Goal: Book appointment/travel/reservation

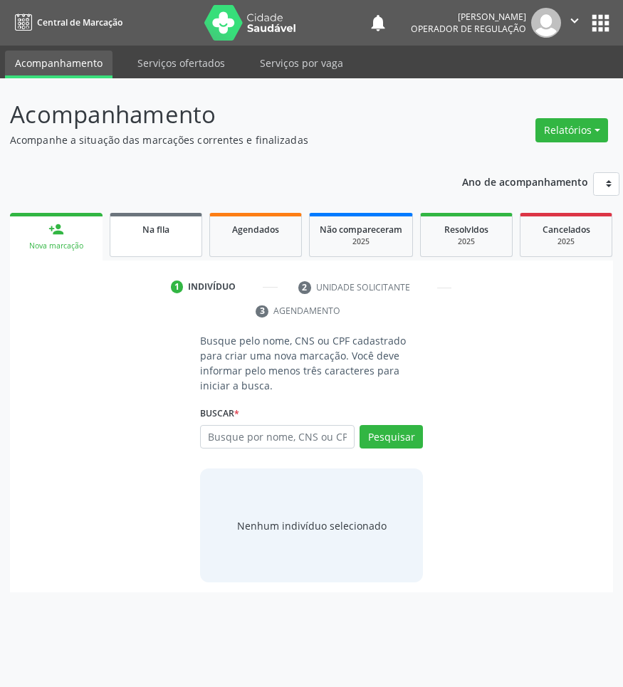
click at [148, 224] on span "Na fila" at bounding box center [155, 230] width 27 height 12
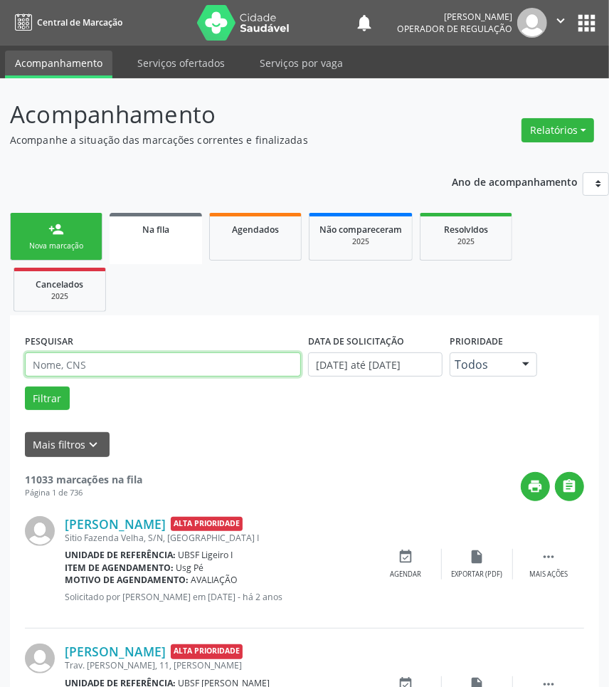
click at [102, 362] on input "text" at bounding box center [163, 364] width 276 height 24
paste input "700 6024 0658 7966"
type input "700 6024 0658 7966"
click at [25, 387] on button "Filtrar" at bounding box center [47, 399] width 45 height 24
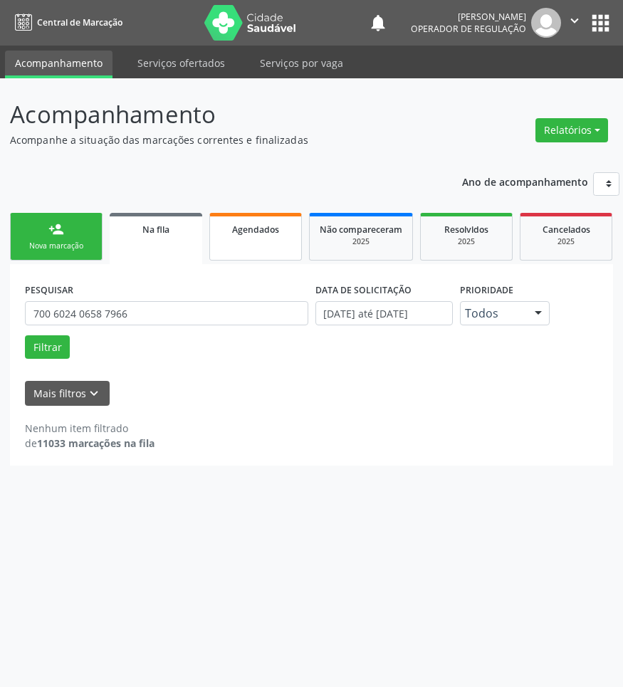
click at [265, 226] on span "Agendados" at bounding box center [255, 230] width 47 height 12
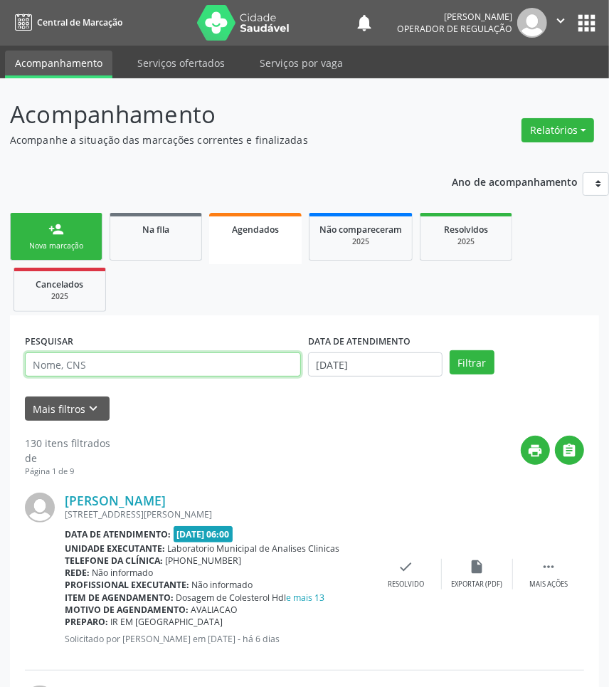
click at [199, 357] on input "text" at bounding box center [163, 364] width 276 height 24
click at [104, 365] on input "text" at bounding box center [163, 364] width 276 height 24
paste input "700 6024 0658 7966"
type input "700 6024 0658 7966"
click at [450, 350] on button "Filtrar" at bounding box center [472, 362] width 45 height 24
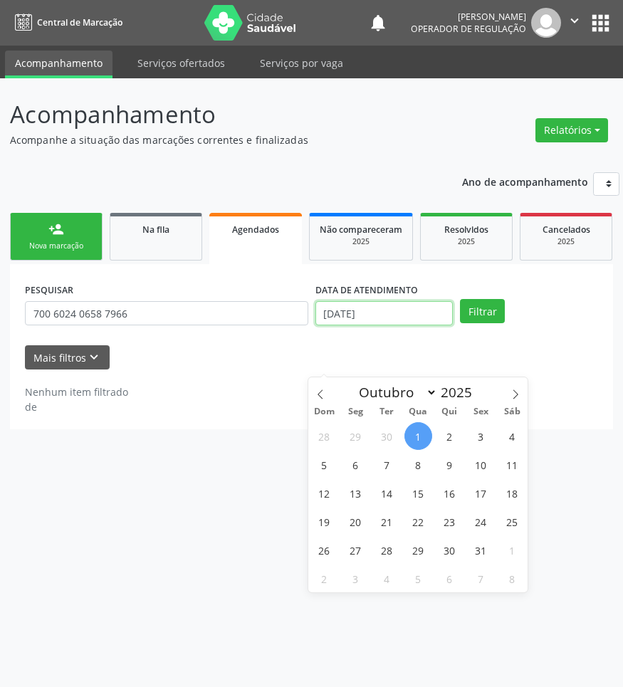
drag, startPoint x: 406, startPoint y: 362, endPoint x: 389, endPoint y: 382, distance: 26.3
click at [401, 325] on input "01/10/2025" at bounding box center [384, 313] width 138 height 24
click at [372, 478] on div "28 29 30 1 2 3 4 5 6 7 8 9 10 11 12 13 14 15 16 17 18 19 20 21 22 23 24 25 26 2…" at bounding box center [417, 506] width 219 height 171
click at [477, 503] on span "17" at bounding box center [480, 493] width 28 height 28
type input "17/10/2025"
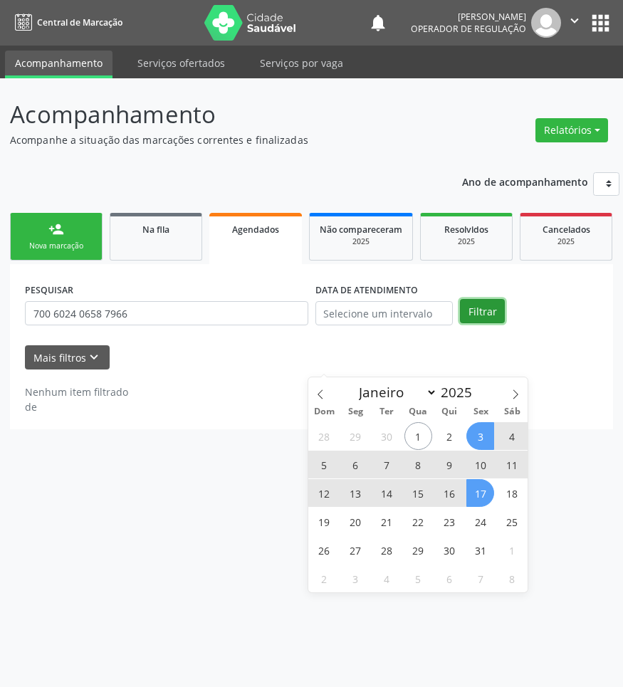
click at [489, 323] on button "Filtrar" at bounding box center [482, 311] width 45 height 24
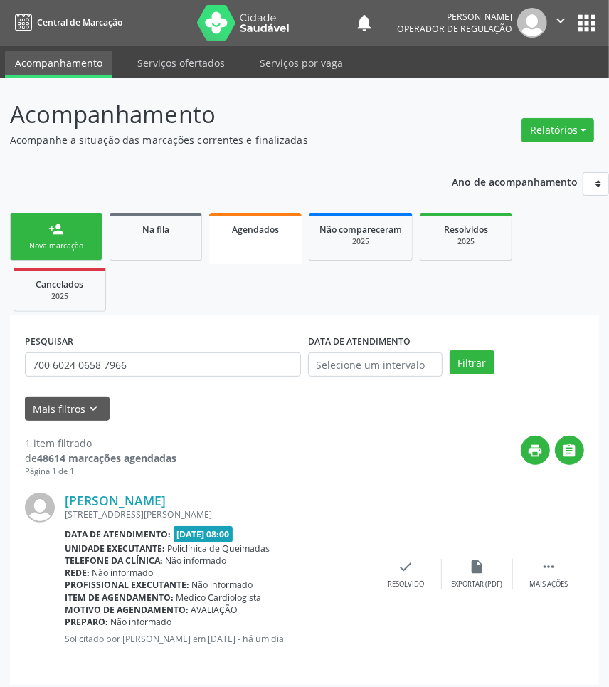
scroll to position [8, 0]
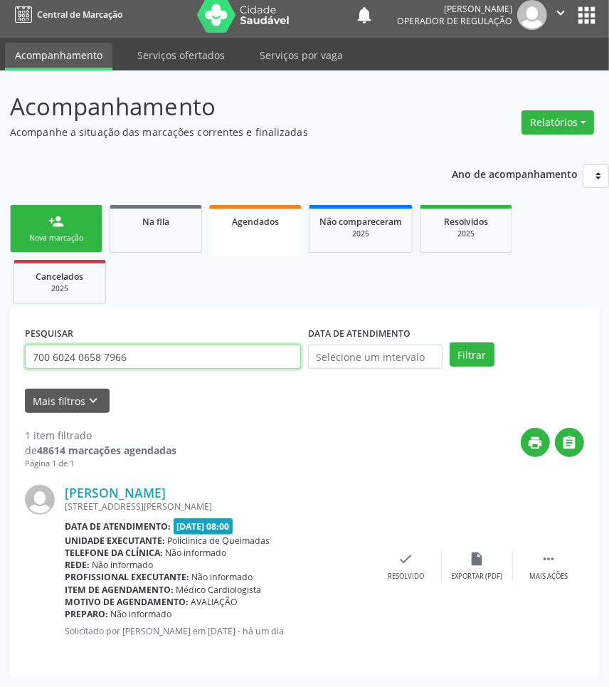
click at [105, 355] on input "700 6024 0658 7966" at bounding box center [163, 357] width 276 height 24
click at [197, 368] on input "700 6024 0658 7966" at bounding box center [163, 357] width 276 height 24
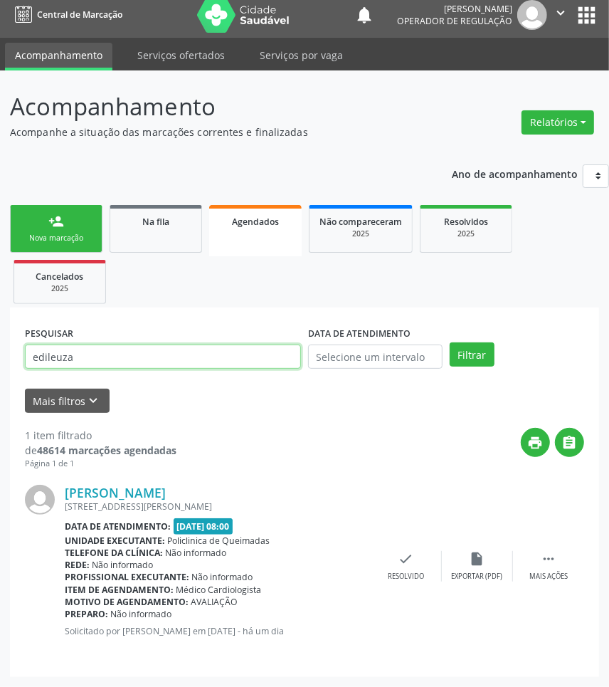
click at [450, 342] on button "Filtrar" at bounding box center [472, 354] width 45 height 24
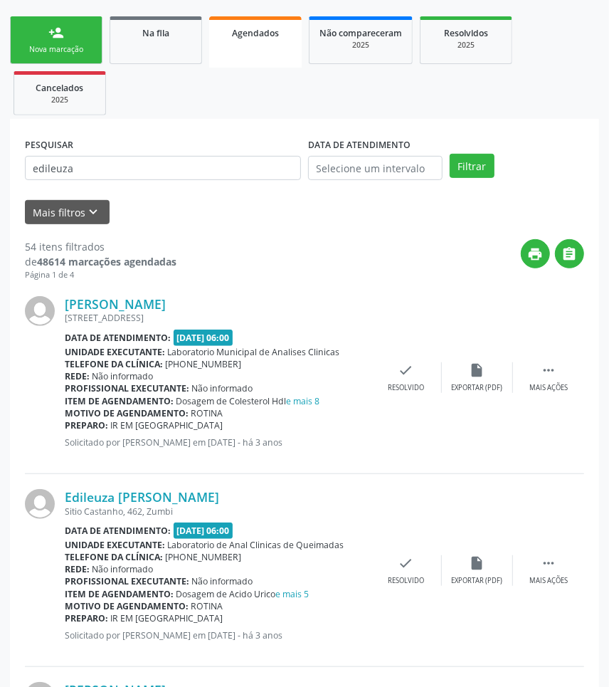
scroll to position [0, 0]
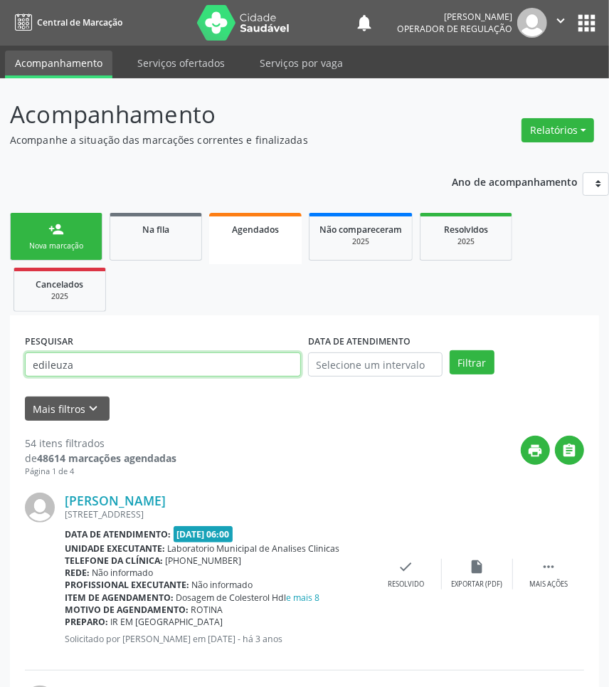
click at [194, 365] on input "edileuza" at bounding box center [163, 364] width 276 height 24
type input "edileuza felix"
click at [450, 350] on button "Filtrar" at bounding box center [472, 362] width 45 height 24
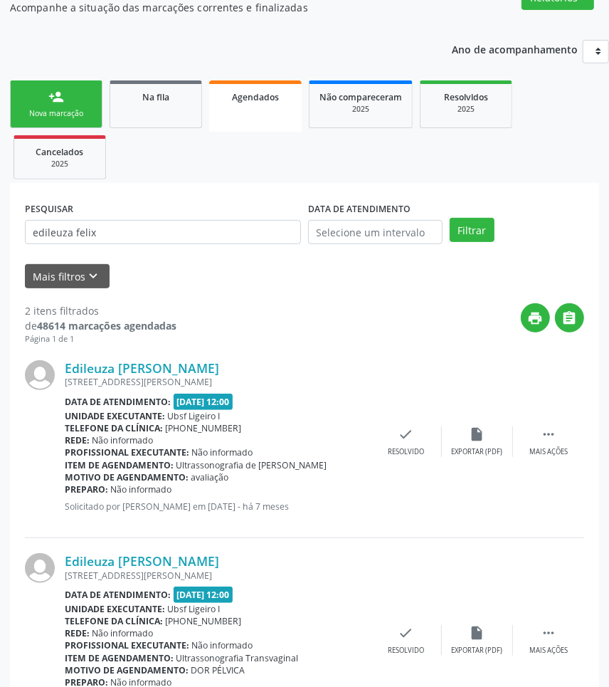
scroll to position [214, 0]
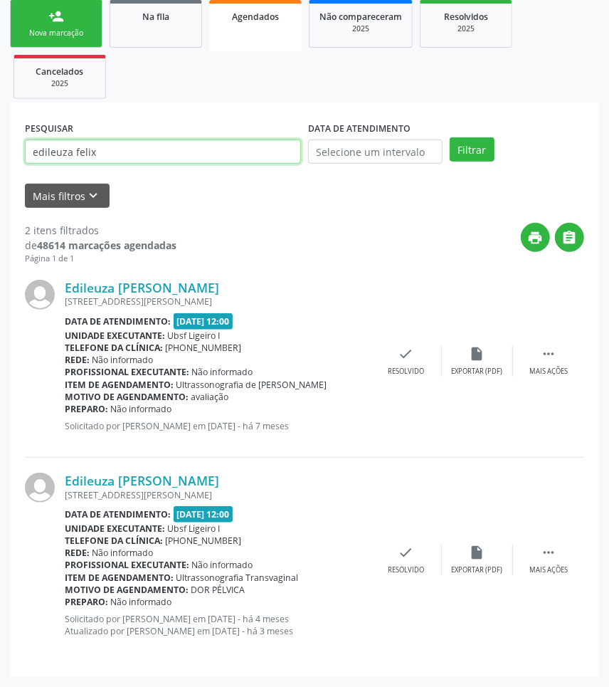
click at [150, 155] on input "edileuza felix" at bounding box center [163, 152] width 276 height 24
click at [150, 157] on input "edileuza felix" at bounding box center [163, 152] width 276 height 24
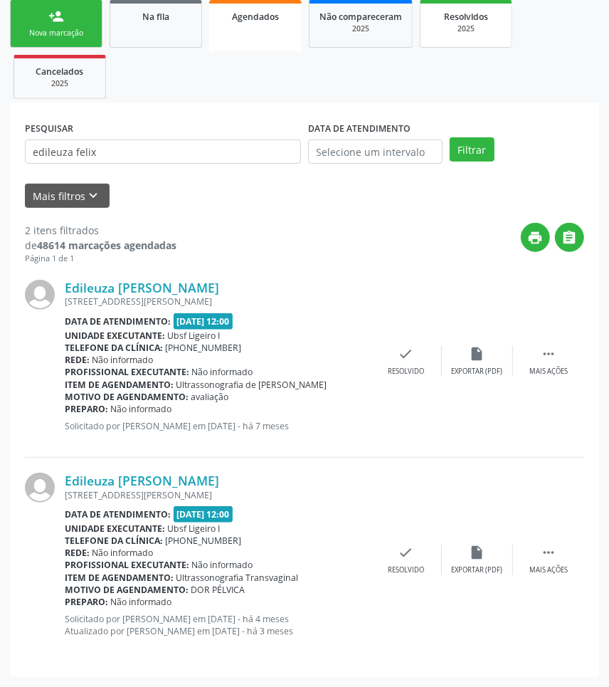
click at [475, 43] on link "Resolvidos 2025" at bounding box center [466, 24] width 93 height 48
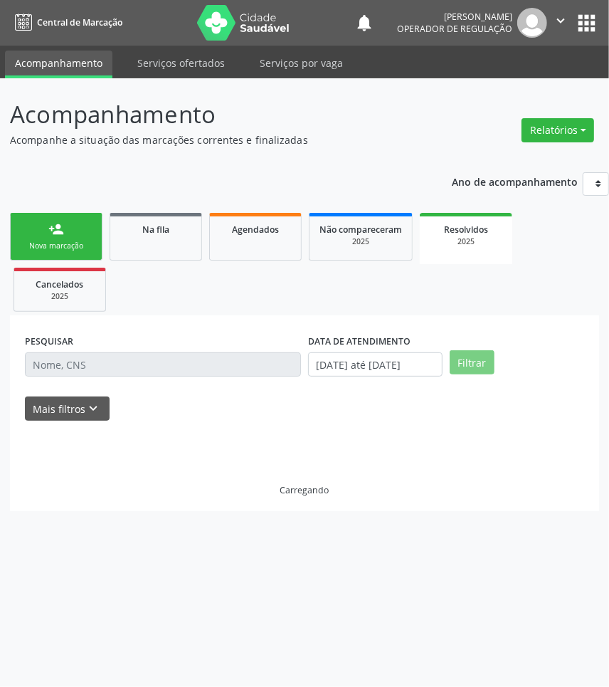
scroll to position [0, 0]
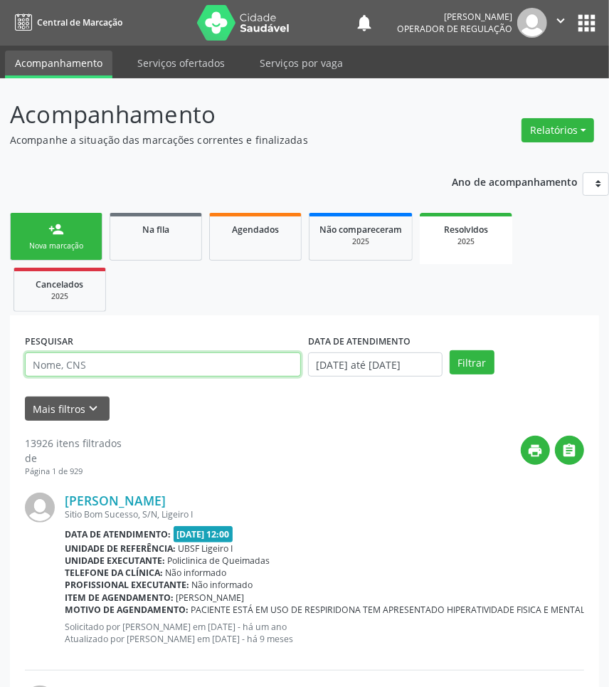
click at [103, 365] on input "text" at bounding box center [163, 364] width 276 height 24
paste input "edileuza felix"
type input "edileuza felix"
click at [450, 350] on button "Filtrar" at bounding box center [472, 362] width 45 height 24
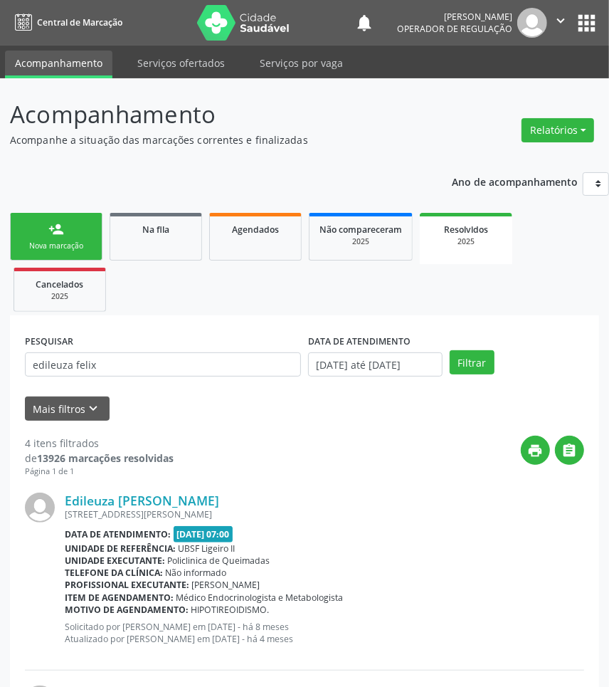
drag, startPoint x: 169, startPoint y: 216, endPoint x: 568, endPoint y: 16, distance: 446.4
click at [169, 216] on link "Na fila" at bounding box center [156, 237] width 93 height 48
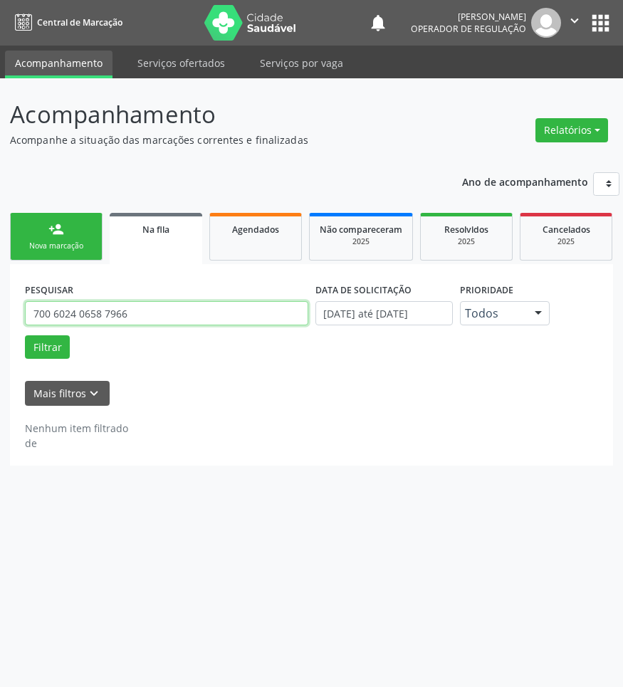
click at [172, 325] on input "700 6024 0658 7966" at bounding box center [166, 313] width 283 height 24
click at [25, 335] on button "Filtrar" at bounding box center [47, 347] width 45 height 24
drag, startPoint x: 48, startPoint y: 363, endPoint x: 73, endPoint y: 369, distance: 25.6
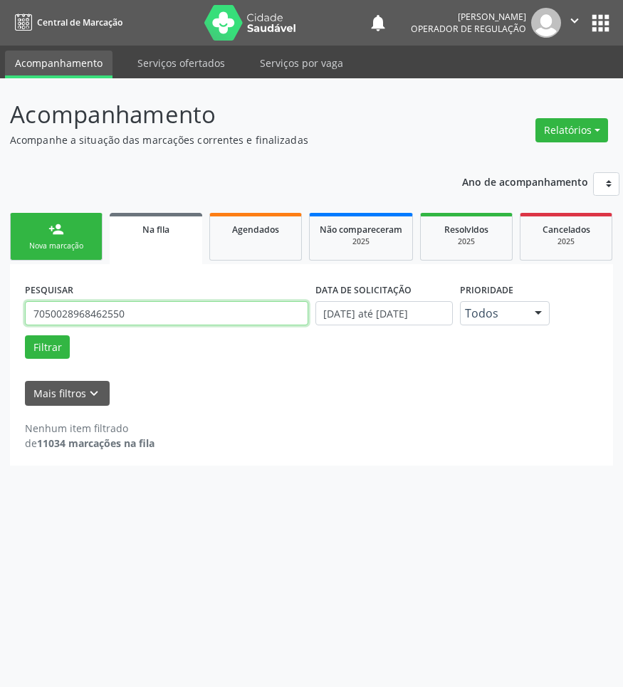
click at [73, 325] on input "7050028968462550" at bounding box center [166, 313] width 283 height 24
click at [115, 325] on input "7050028968462550" at bounding box center [166, 313] width 283 height 24
type input "705002896846250"
click at [25, 335] on button "Filtrar" at bounding box center [47, 347] width 45 height 24
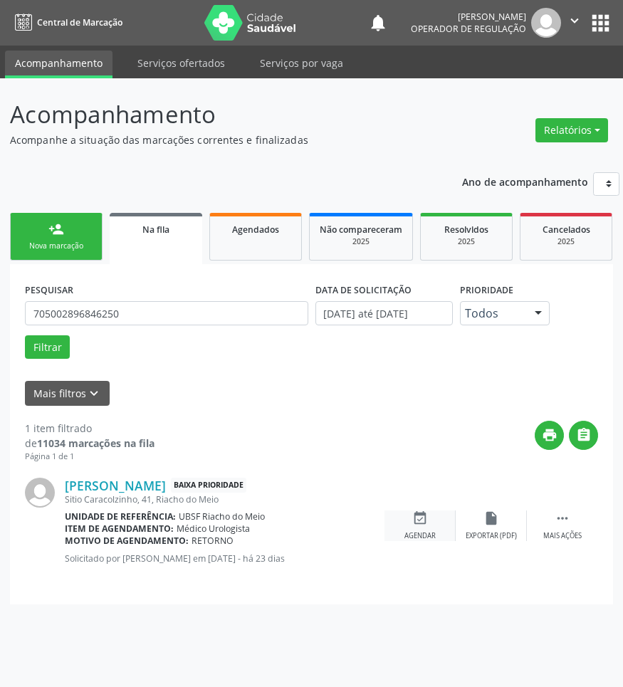
click at [425, 541] on div "event_available Agendar" at bounding box center [419, 525] width 71 height 31
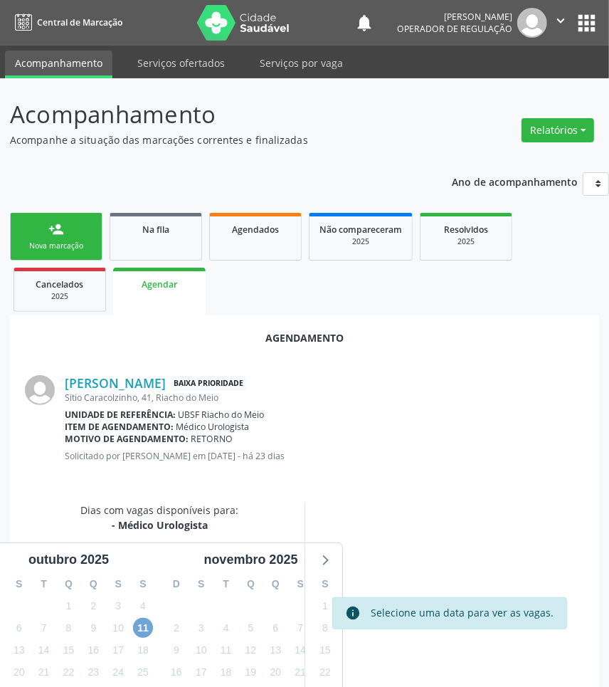
click at [137, 628] on span "11" at bounding box center [143, 628] width 20 height 20
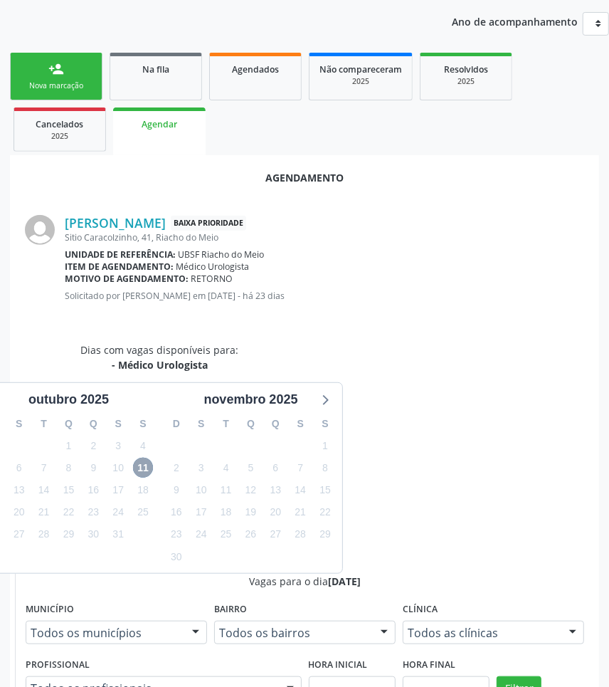
scroll to position [320, 0]
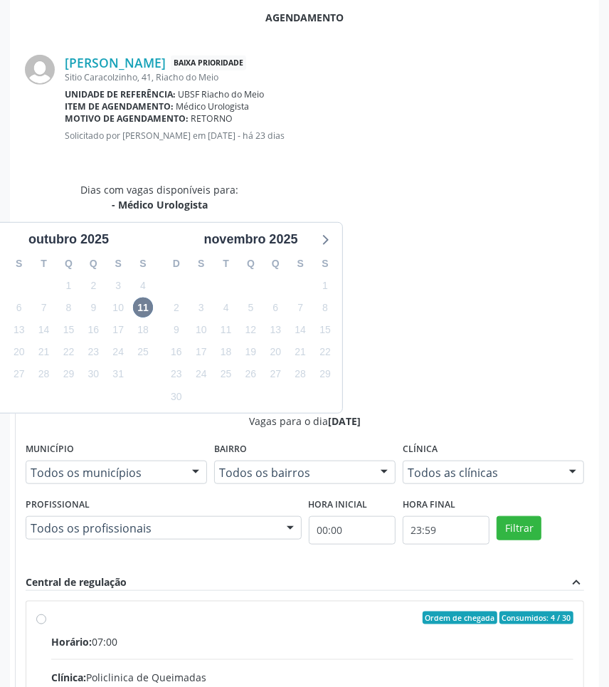
drag, startPoint x: 471, startPoint y: 477, endPoint x: 471, endPoint y: 486, distance: 8.5
click at [46, 612] on input "Ordem de chegada Consumidos: 4 / 30 Horário: 07:00 Clínica: Policlinica de Quei…" at bounding box center [41, 618] width 10 height 13
radio input "true"
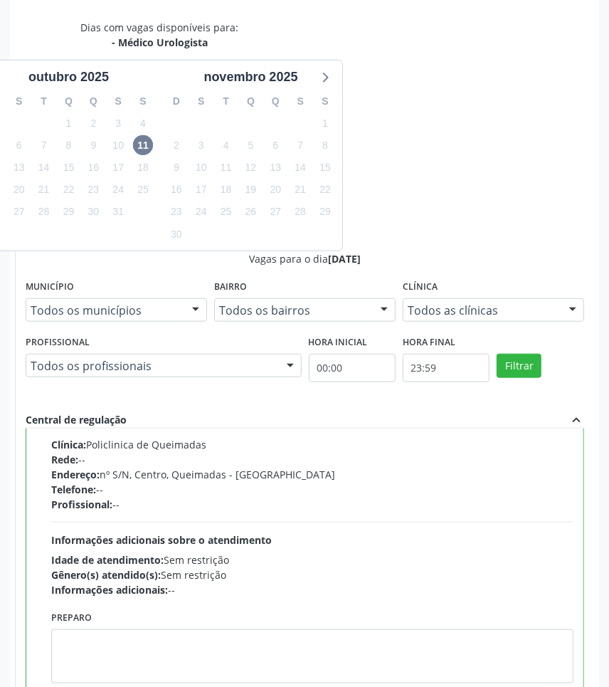
scroll to position [568, 0]
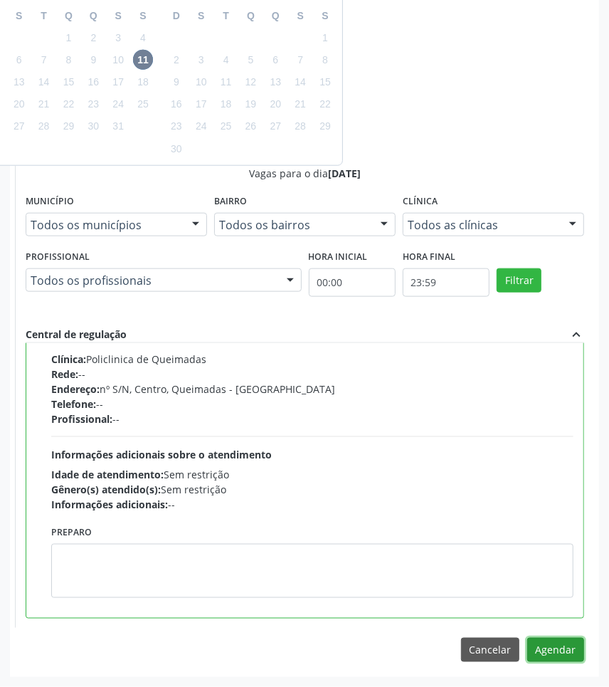
click at [541, 651] on button "Agendar" at bounding box center [556, 650] width 57 height 24
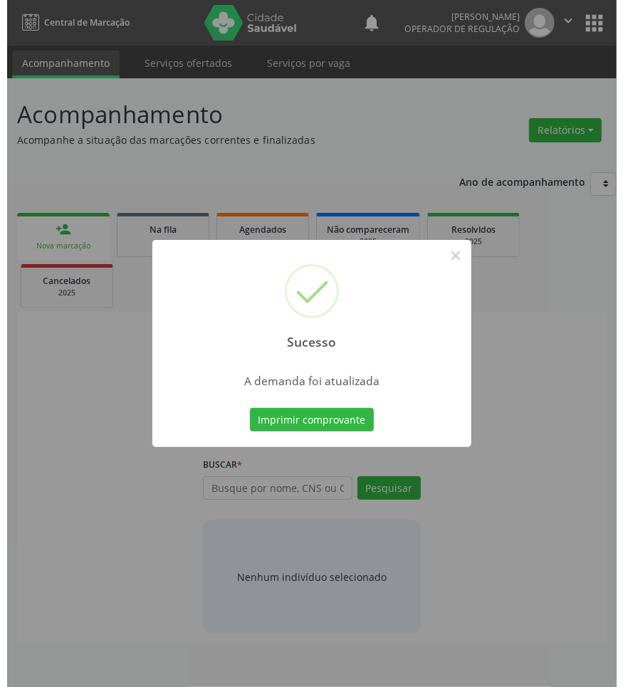
scroll to position [0, 0]
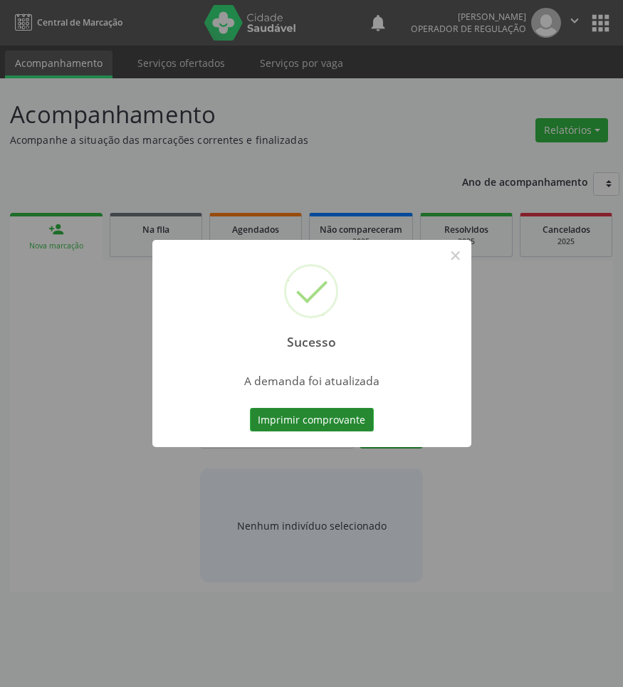
click at [342, 425] on button "Imprimir comprovante" at bounding box center [312, 420] width 124 height 24
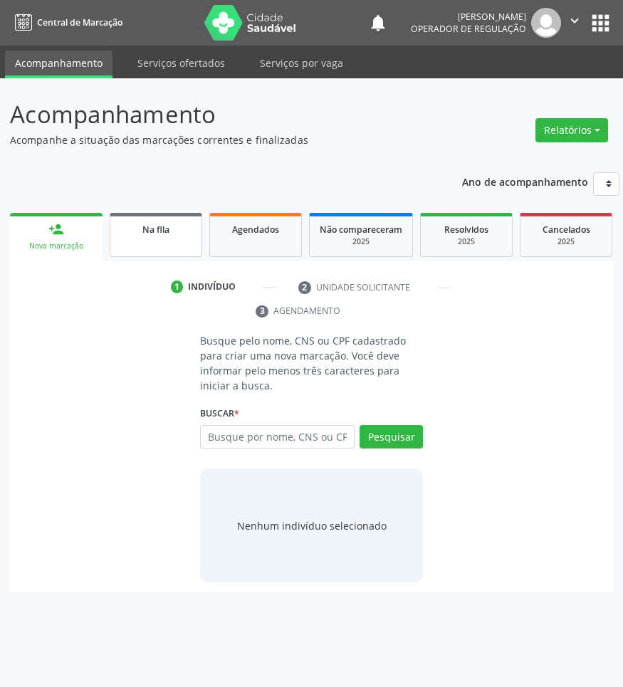
drag, startPoint x: 147, startPoint y: 205, endPoint x: 155, endPoint y: 224, distance: 20.8
click at [147, 207] on div "Ano de acompanhamento 2025 2024 2023 2022 2021 person_add Nova marcação Na fila…" at bounding box center [311, 377] width 603 height 431
click at [158, 224] on span "Na fila" at bounding box center [155, 230] width 27 height 12
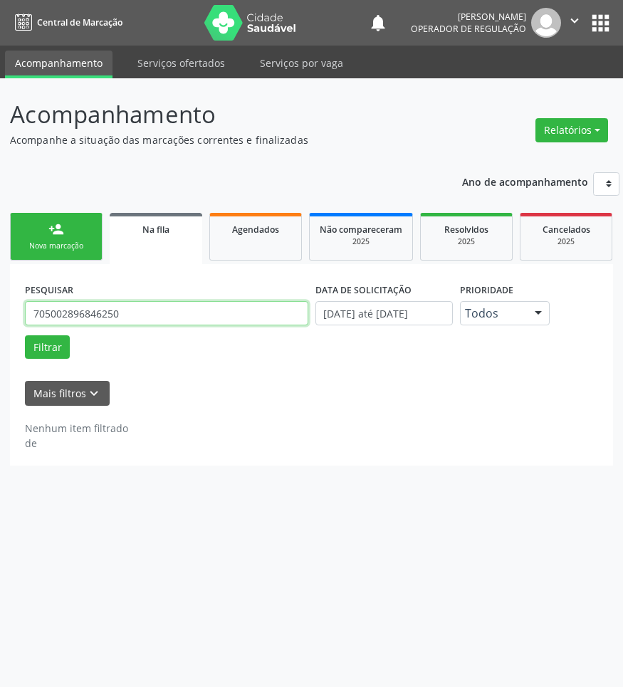
click at [166, 325] on input "705002896846250" at bounding box center [166, 313] width 283 height 24
type input "705809487403432"
click at [25, 335] on button "Filtrar" at bounding box center [47, 347] width 45 height 24
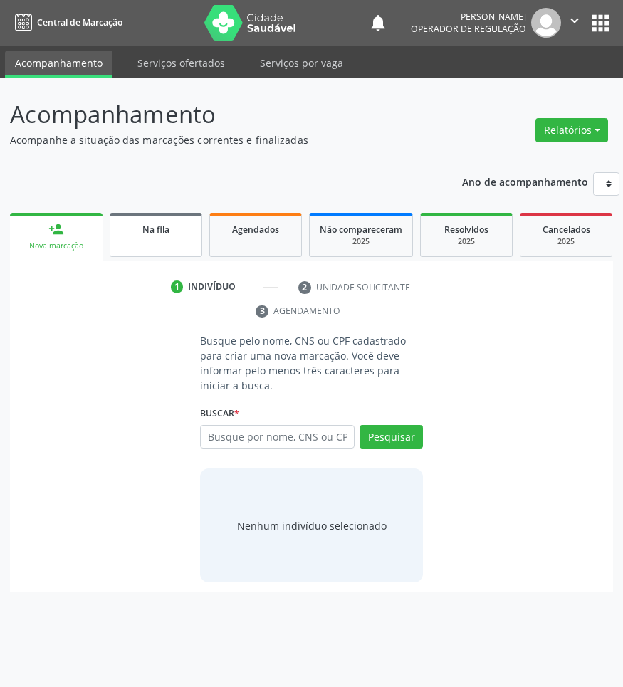
click at [153, 248] on link "Na fila" at bounding box center [156, 235] width 93 height 44
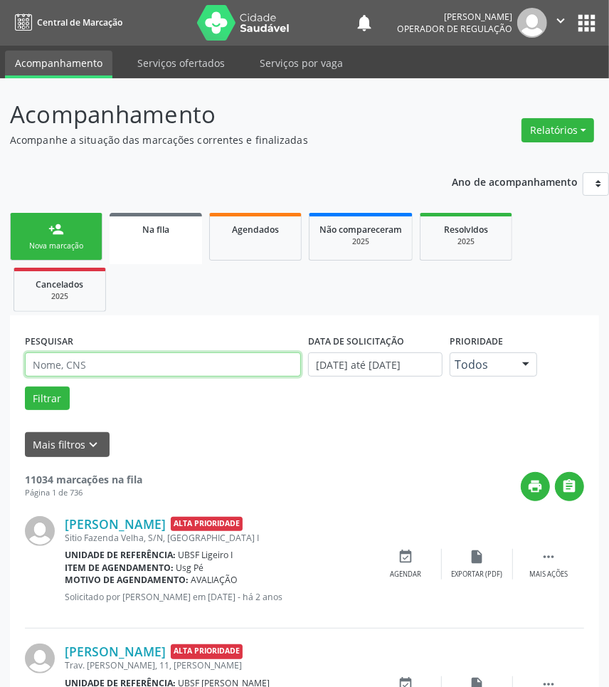
click at [136, 371] on input "text" at bounding box center [163, 364] width 276 height 24
drag, startPoint x: 162, startPoint y: 96, endPoint x: 157, endPoint y: 102, distance: 7.6
click at [162, 97] on p "Acompanhamento" at bounding box center [216, 115] width 413 height 36
click at [79, 372] on input "text" at bounding box center [163, 364] width 276 height 24
paste input "705809487403432"
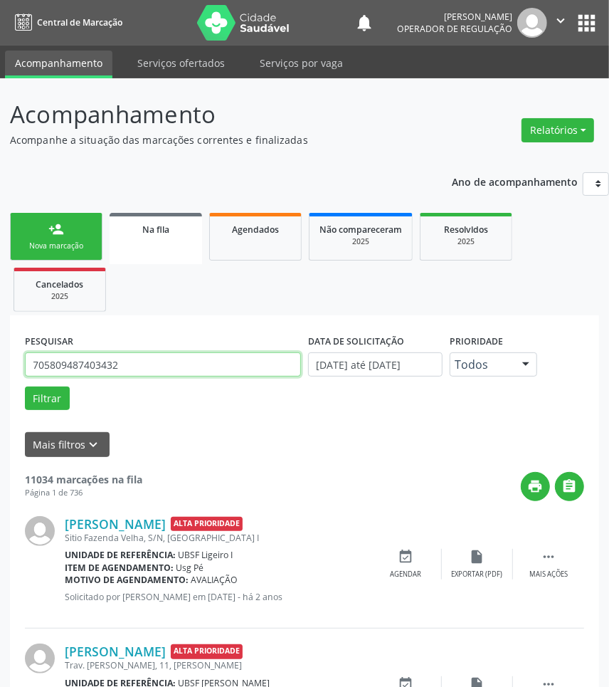
type input "705809487403432"
click at [25, 387] on button "Filtrar" at bounding box center [47, 399] width 45 height 24
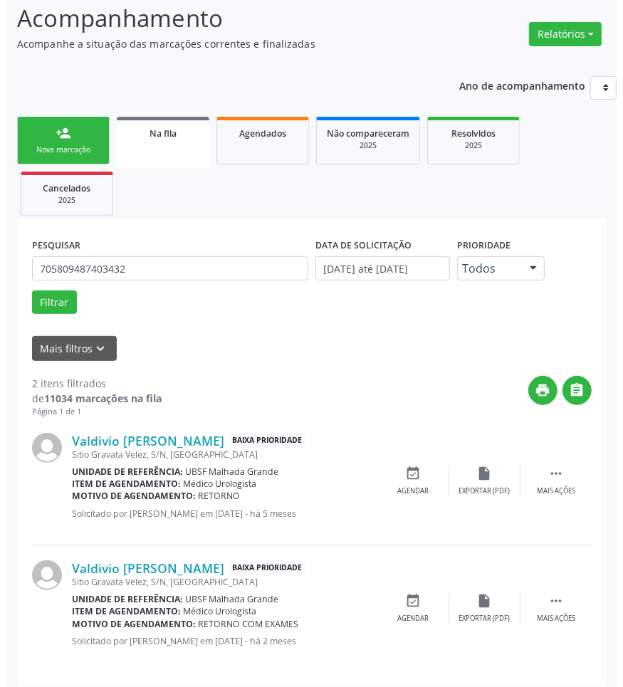
scroll to position [107, 0]
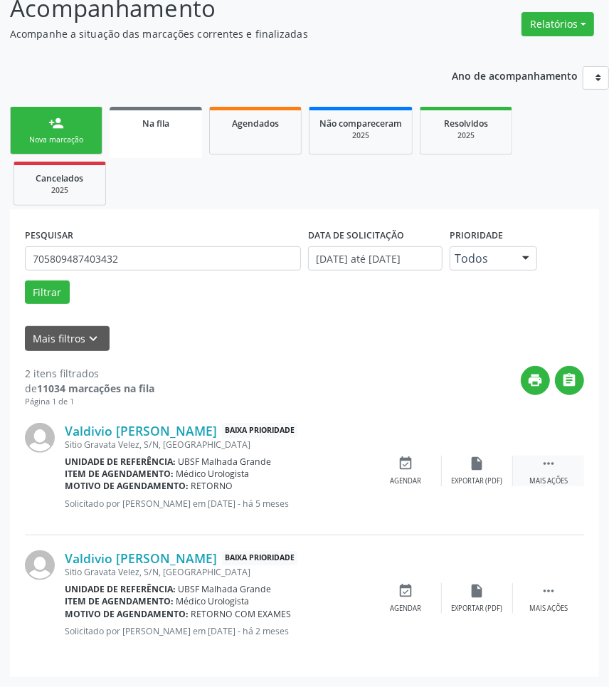
click at [535, 468] on div " Mais ações" at bounding box center [548, 471] width 71 height 31
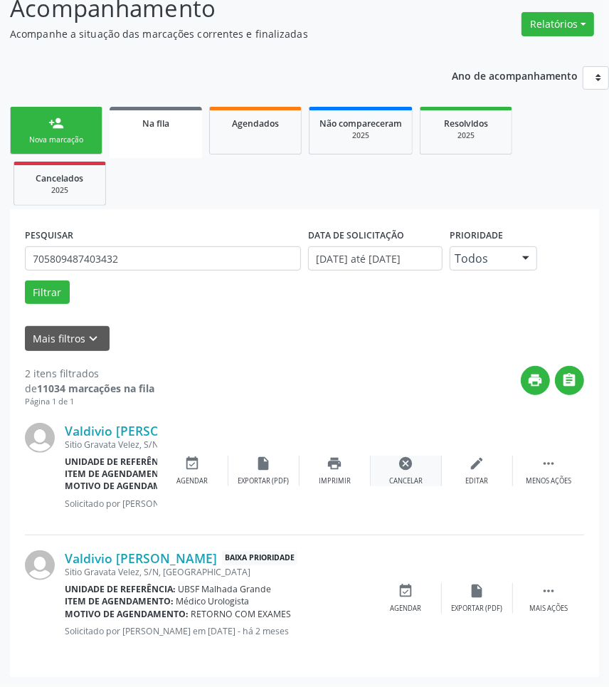
click at [404, 474] on div "cancel Cancelar" at bounding box center [406, 471] width 71 height 31
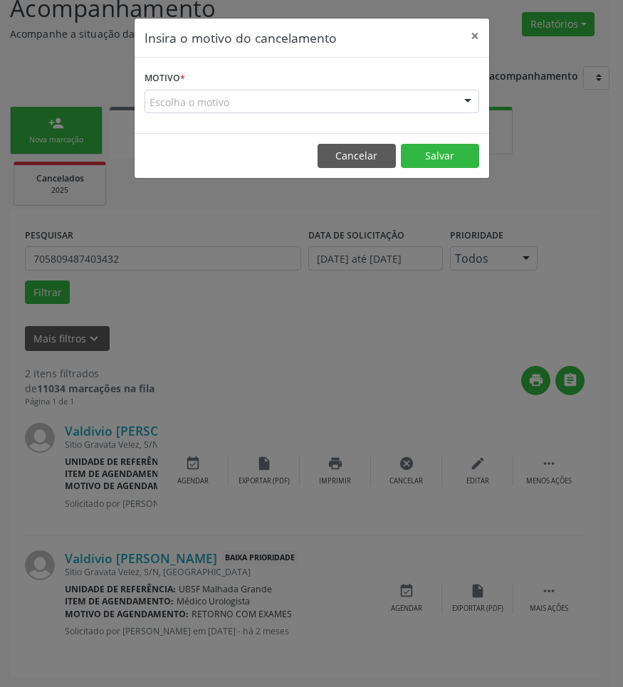
drag, startPoint x: 331, startPoint y: 83, endPoint x: 321, endPoint y: 117, distance: 36.3
click at [331, 84] on form "Motivo * Escolha o motivo Outro Médico - Participação em eventos (ex: congresso…" at bounding box center [312, 91] width 335 height 46
click at [321, 120] on div "Motivo * Escolha o motivo Outro Médico - Participação em eventos (ex: congresso…" at bounding box center [312, 95] width 355 height 75
drag, startPoint x: 323, startPoint y: 105, endPoint x: 315, endPoint y: 123, distance: 19.4
click at [322, 105] on div "Escolha o motivo" at bounding box center [312, 102] width 335 height 24
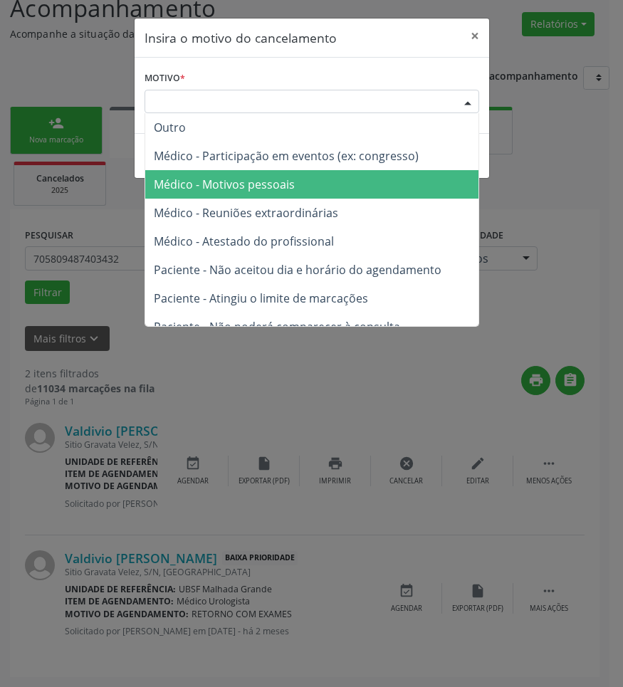
click at [297, 175] on span "Médico - Motivos pessoais" at bounding box center [311, 184] width 333 height 28
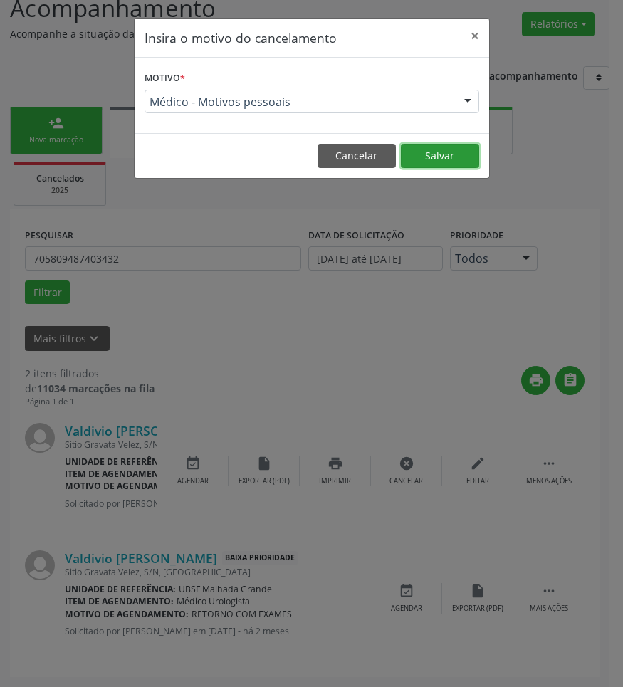
click at [464, 161] on button "Salvar" at bounding box center [440, 156] width 78 height 24
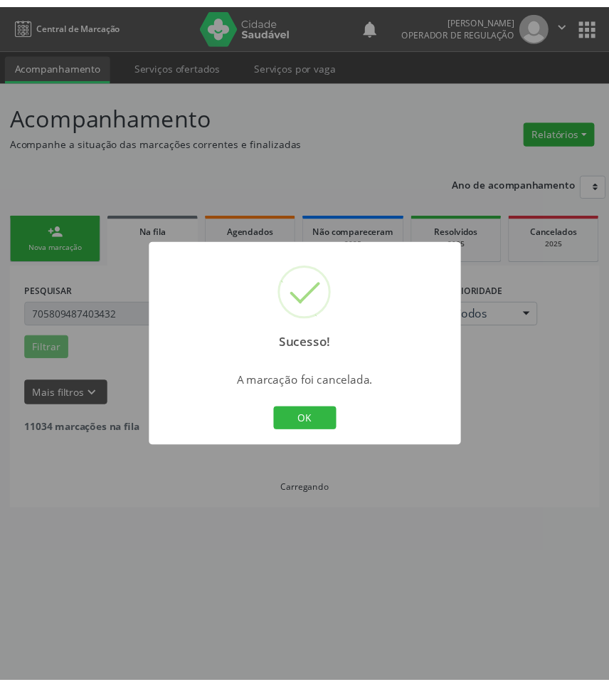
scroll to position [0, 0]
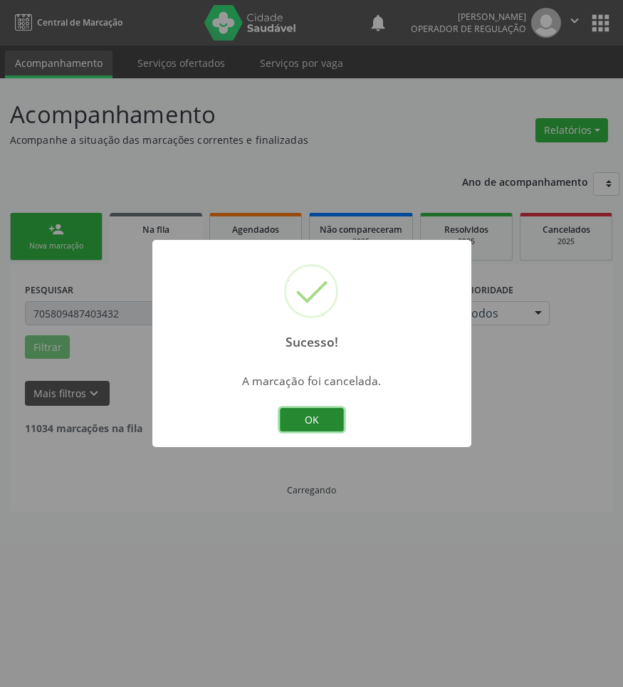
click at [318, 418] on button "OK" at bounding box center [312, 420] width 64 height 24
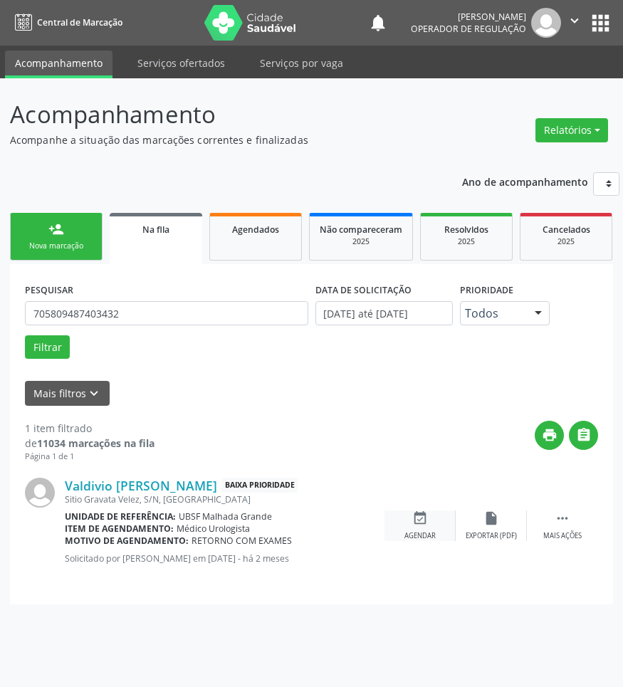
click at [431, 541] on div "event_available Agendar" at bounding box center [419, 525] width 71 height 31
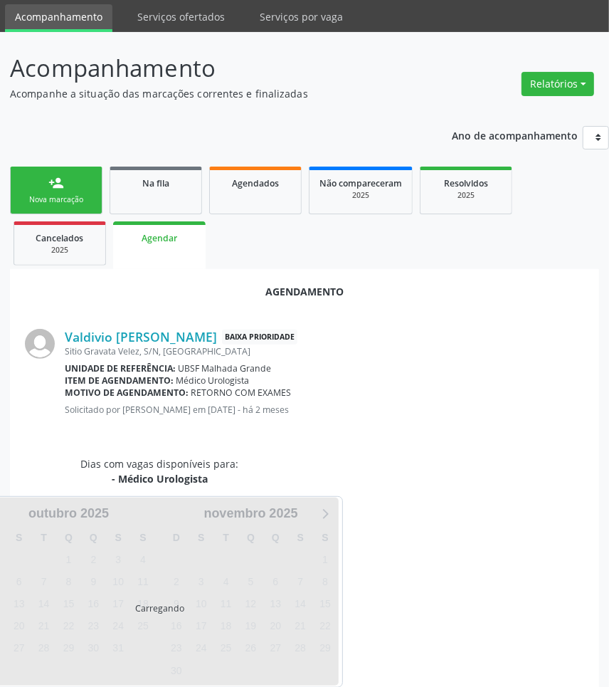
scroll to position [72, 0]
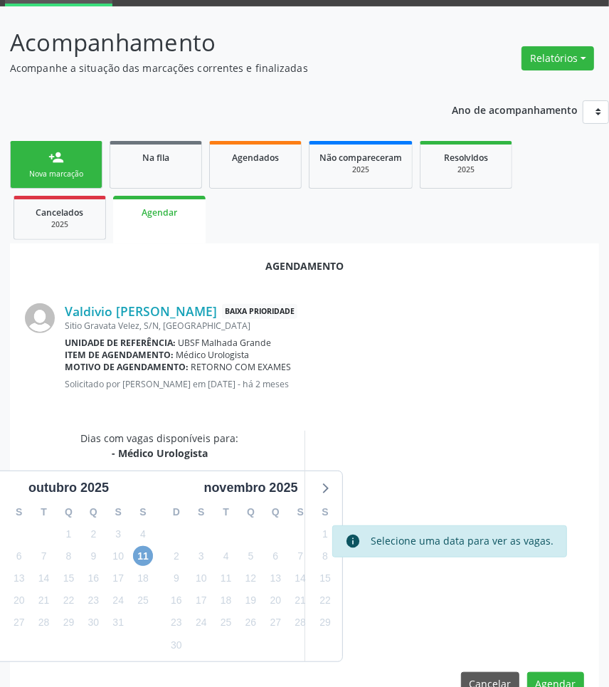
click at [151, 552] on span "11" at bounding box center [143, 556] width 20 height 20
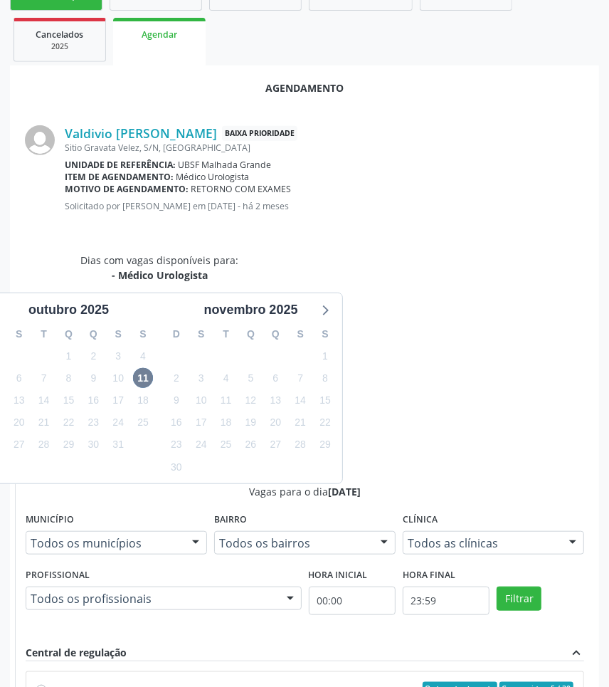
click at [46, 682] on input "Ordem de chegada Consumidos: 5 / 30 Horário: 07:00 Clínica: Policlinica de Quei…" at bounding box center [41, 688] width 10 height 13
radio input "true"
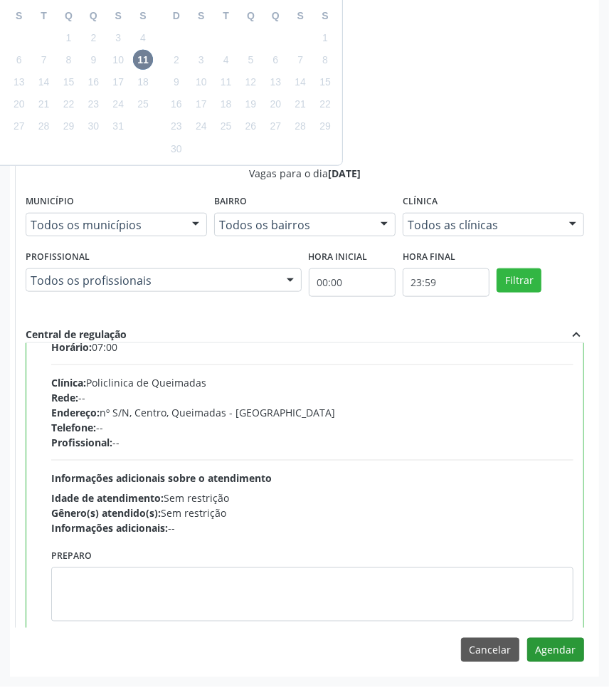
scroll to position [71, 0]
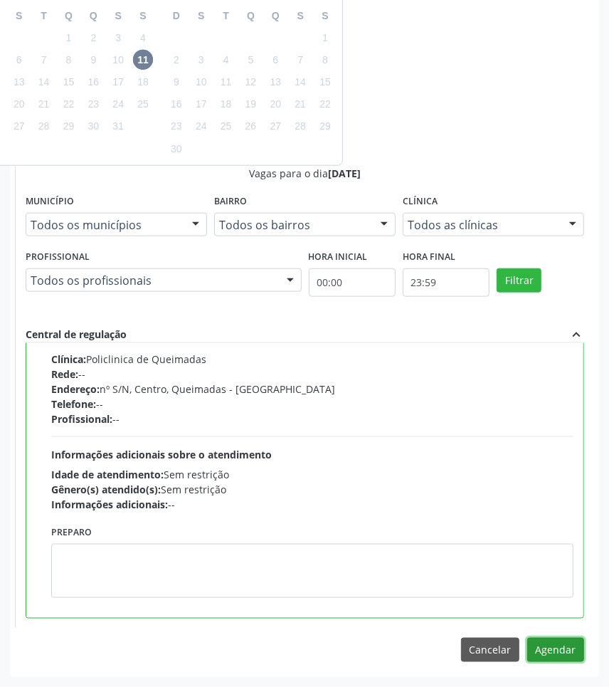
click at [560, 649] on button "Agendar" at bounding box center [556, 650] width 57 height 24
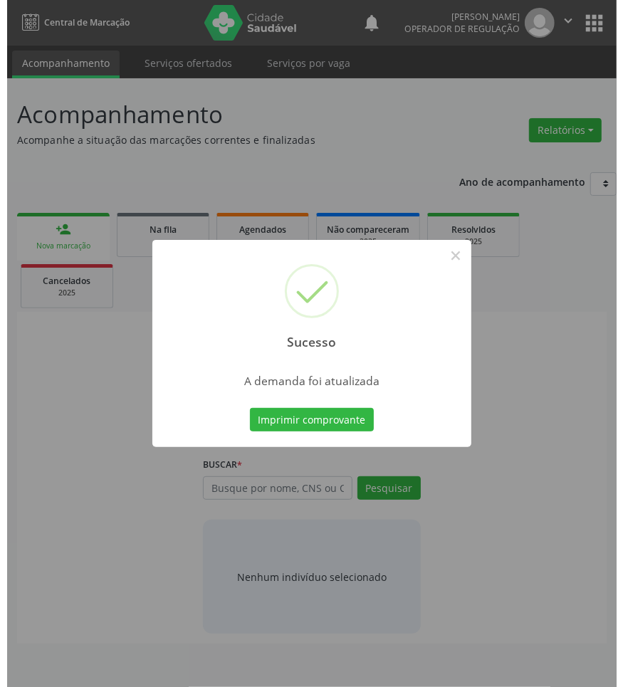
scroll to position [0, 0]
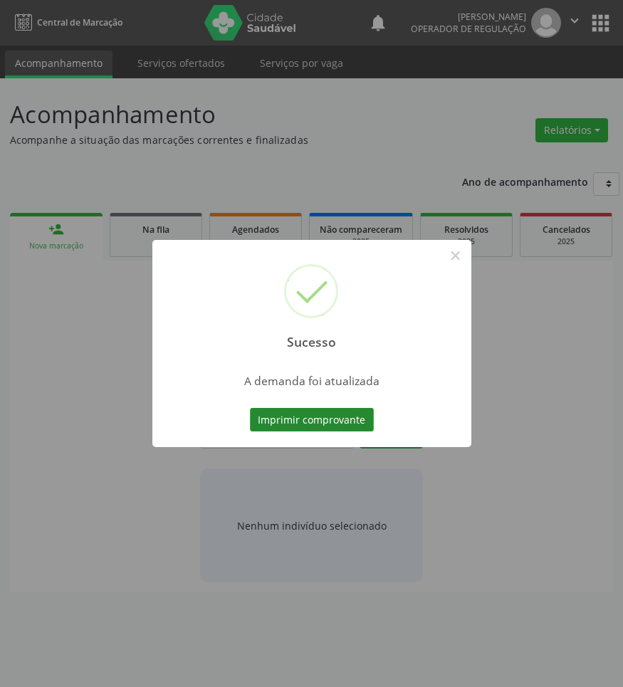
click at [273, 413] on button "Imprimir comprovante" at bounding box center [312, 420] width 124 height 24
